Goal: Information Seeking & Learning: Learn about a topic

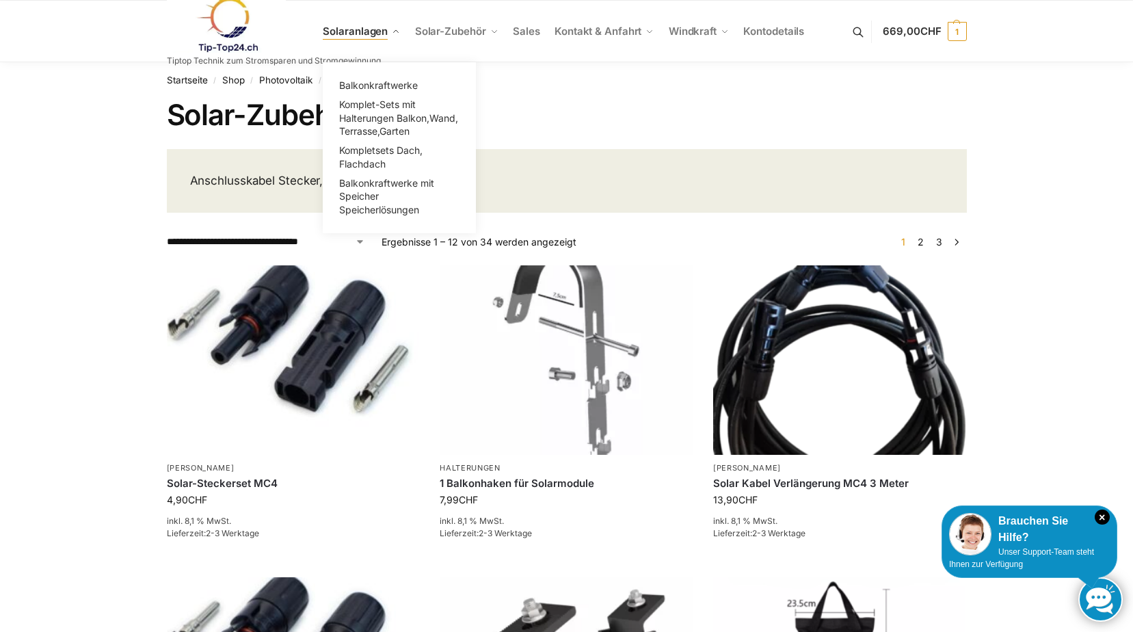
click at [386, 29] on span "Solaranlagen" at bounding box center [355, 31] width 65 height 13
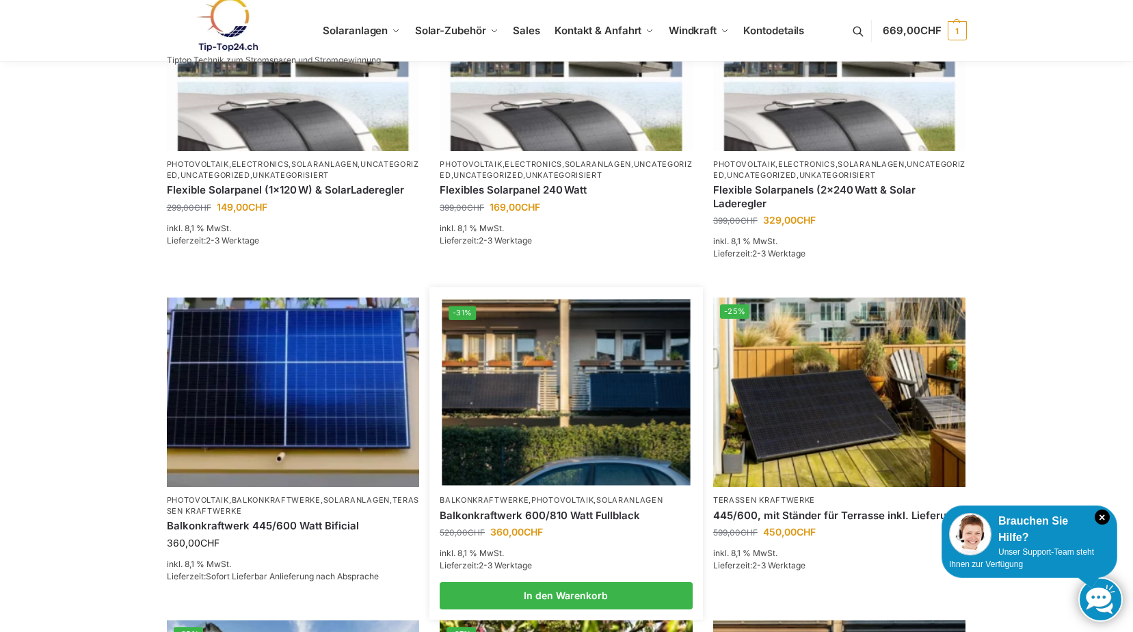
scroll to position [661, 0]
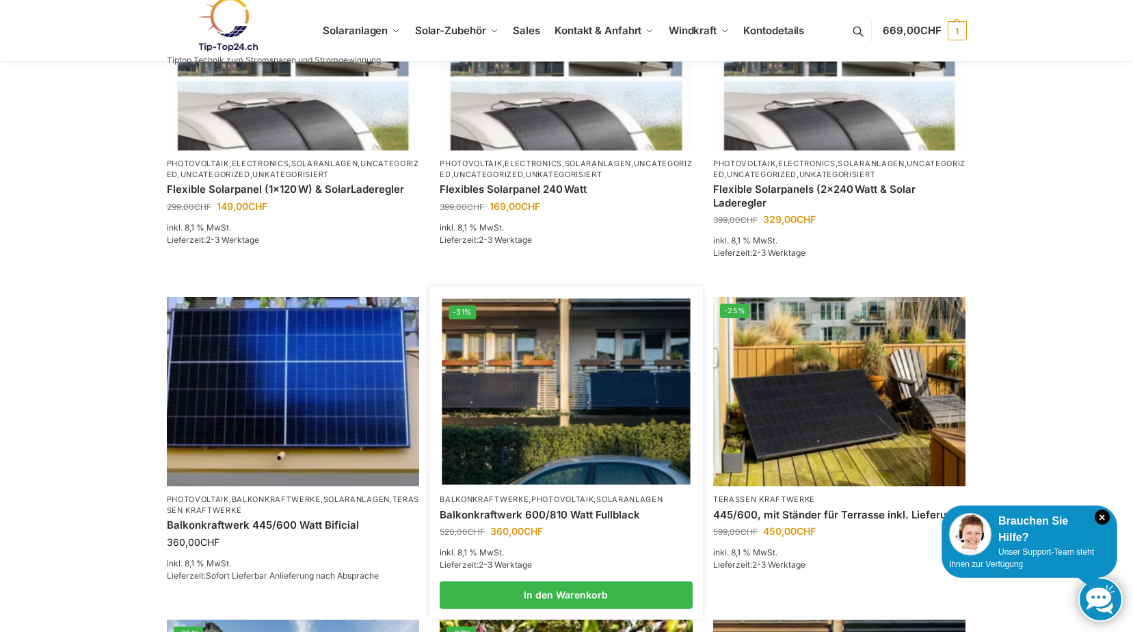
click at [600, 405] on img at bounding box center [566, 392] width 248 height 186
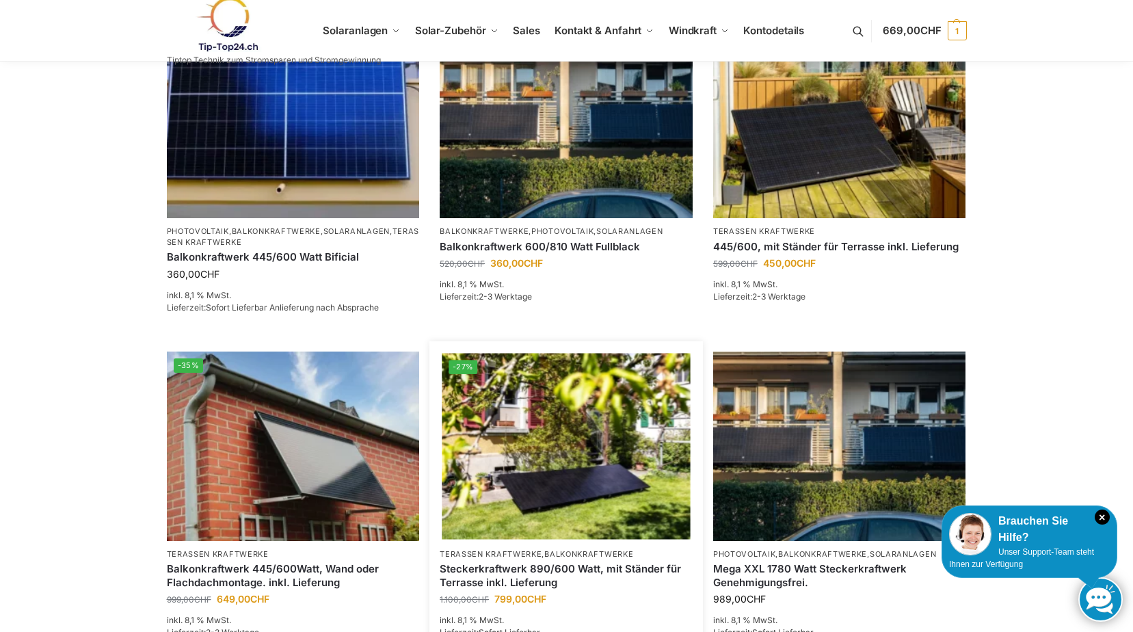
scroll to position [935, 0]
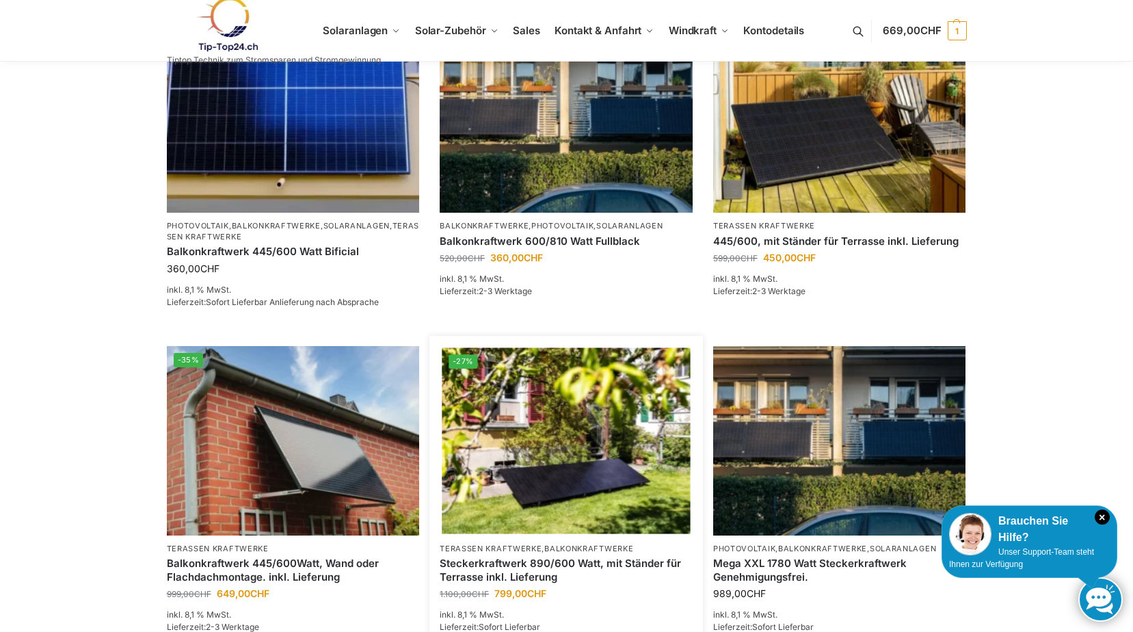
click at [563, 448] on img at bounding box center [566, 440] width 248 height 186
click at [494, 406] on img at bounding box center [566, 440] width 248 height 186
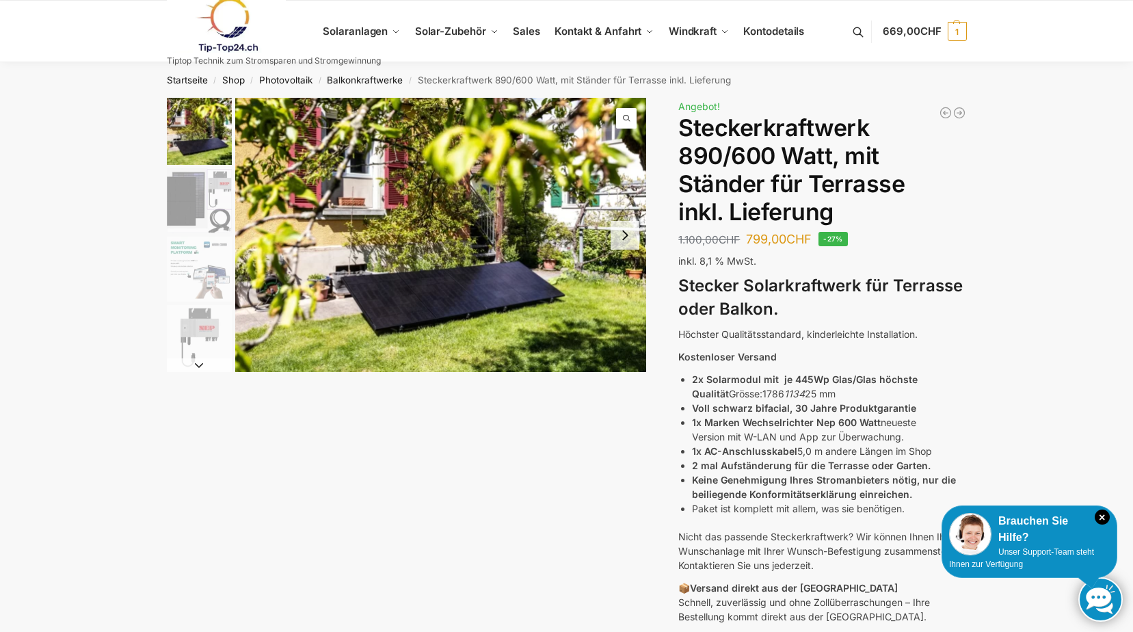
click at [190, 180] on img "2 / 10" at bounding box center [199, 200] width 65 height 65
click at [196, 213] on img "2 / 10" at bounding box center [199, 200] width 65 height 65
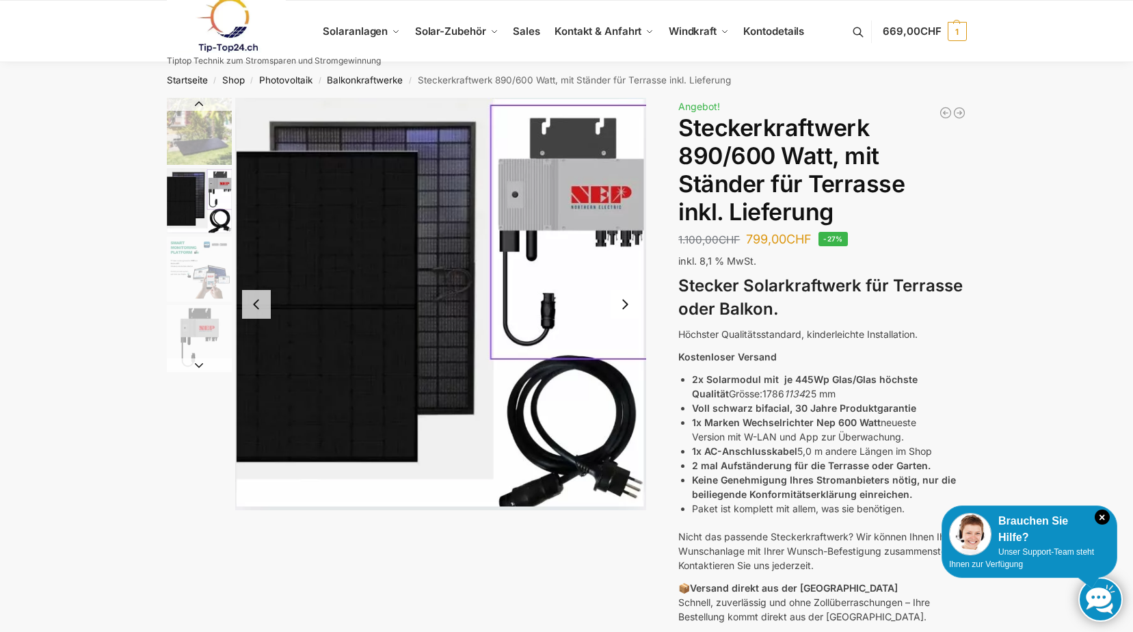
click at [211, 334] on img "4 / 10" at bounding box center [199, 337] width 65 height 65
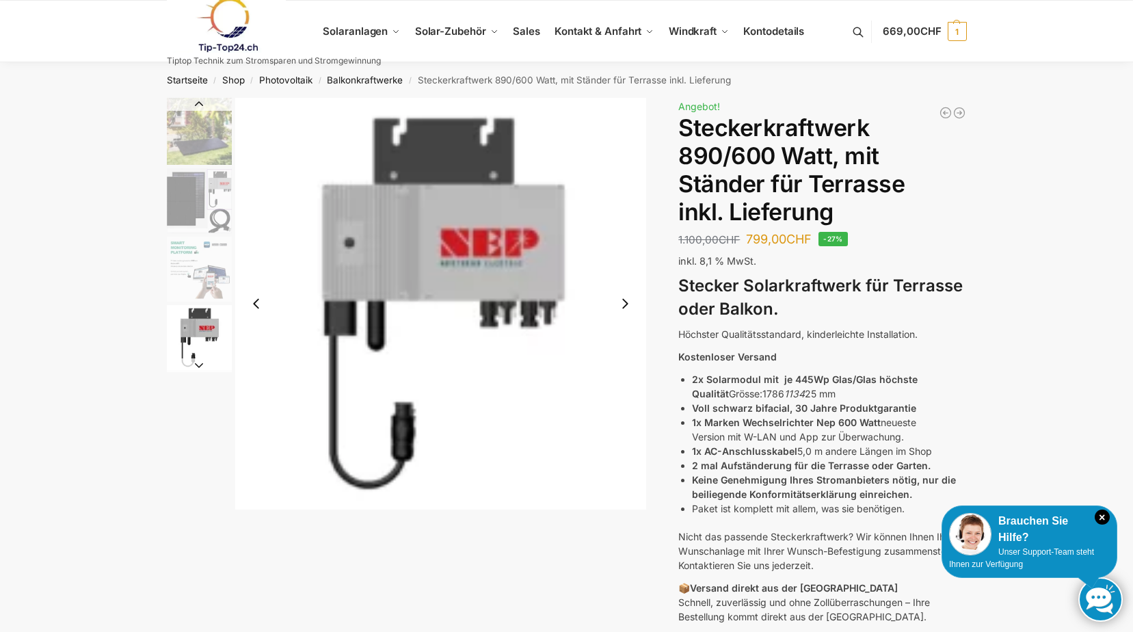
click at [209, 277] on img "3 / 10" at bounding box center [199, 269] width 65 height 65
